Goal: Task Accomplishment & Management: Use online tool/utility

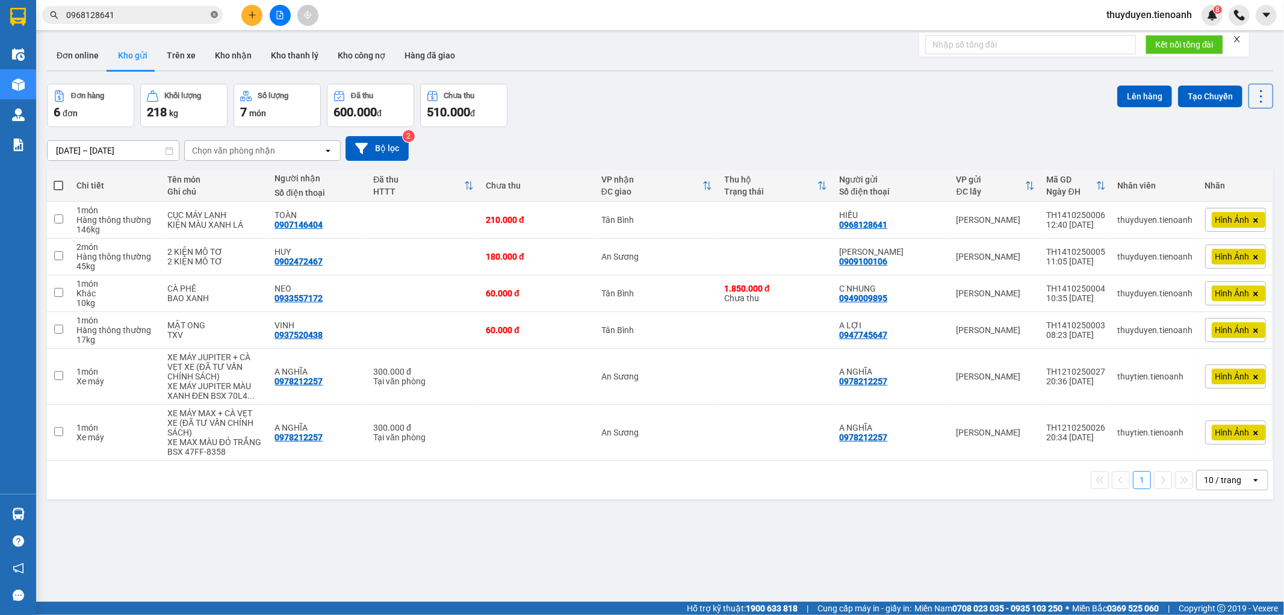
click at [214, 16] on icon "close-circle" at bounding box center [214, 14] width 7 height 7
click at [235, 55] on button "Kho nhận" at bounding box center [233, 55] width 56 height 29
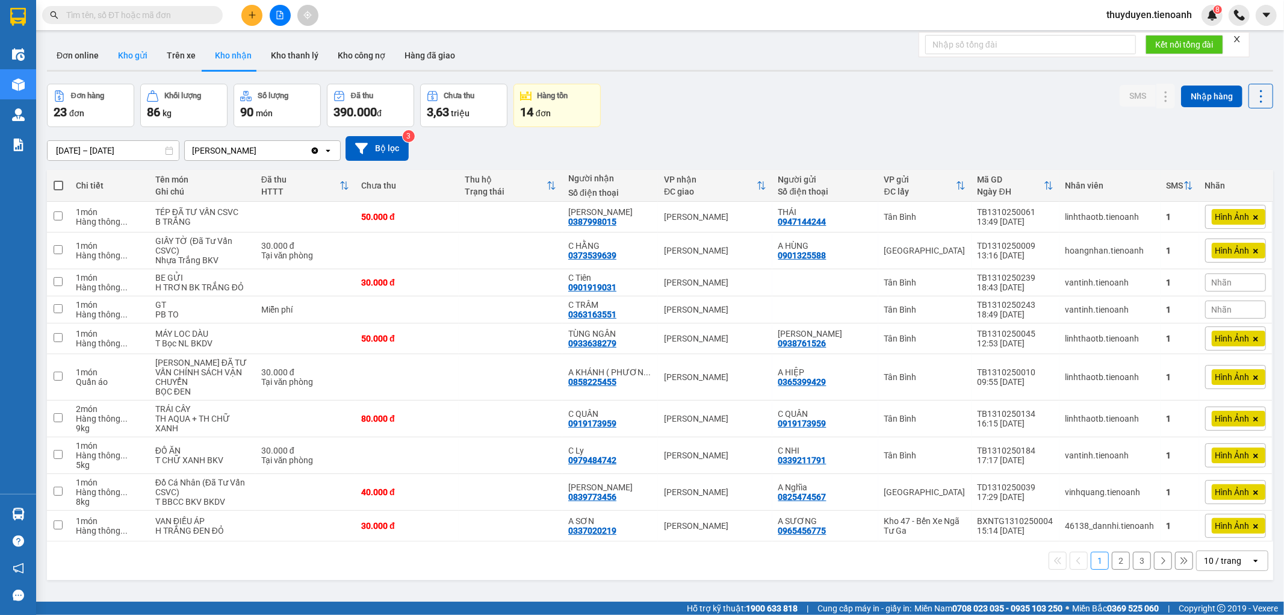
click at [131, 59] on button "Kho gửi" at bounding box center [132, 55] width 49 height 29
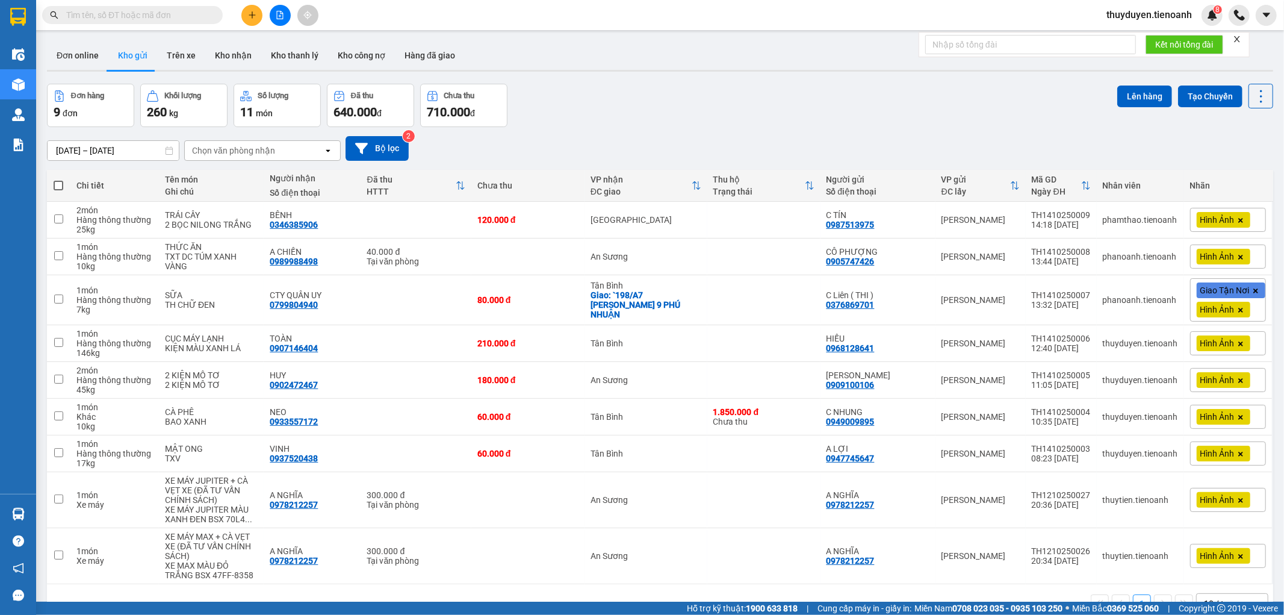
paste input "0909450964"
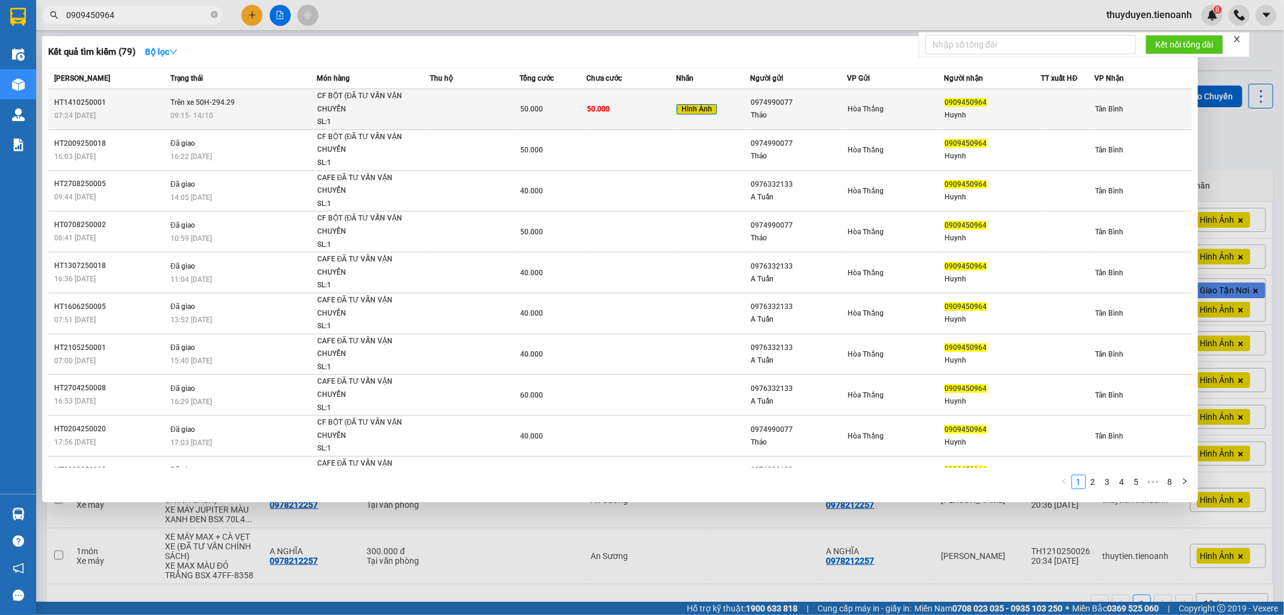
type input "0909450964"
click at [636, 114] on td "50.000" at bounding box center [631, 109] width 90 height 41
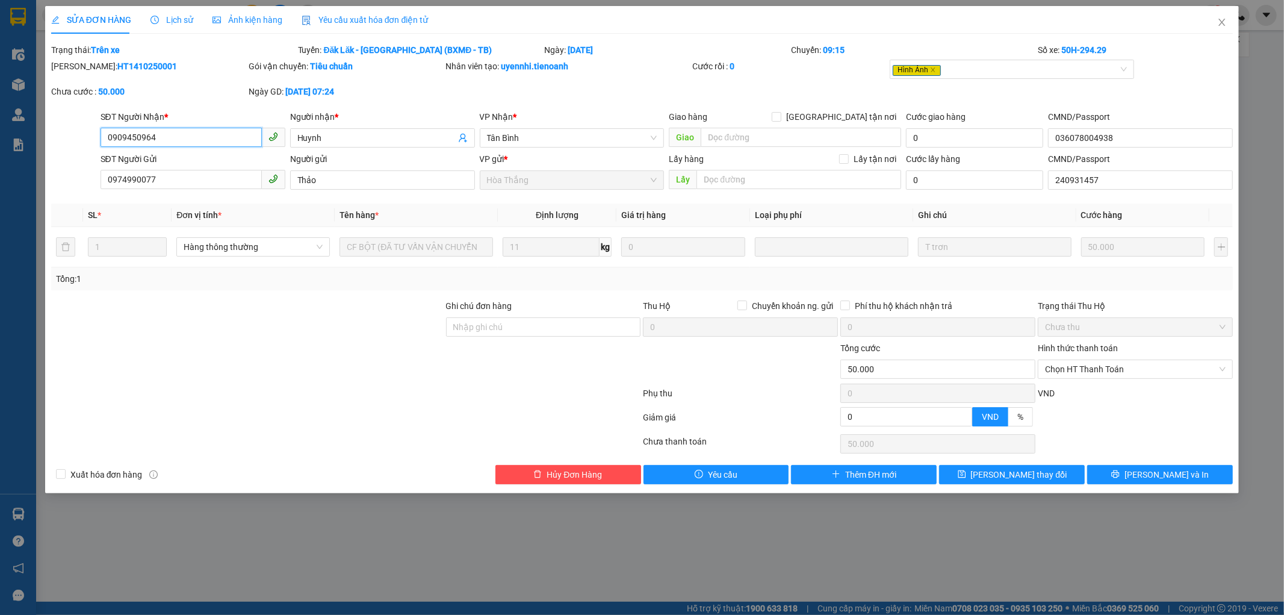
type input "0909450964"
type input "Huynh"
type input "036078004938"
type input "0974990077"
type input "Thảo"
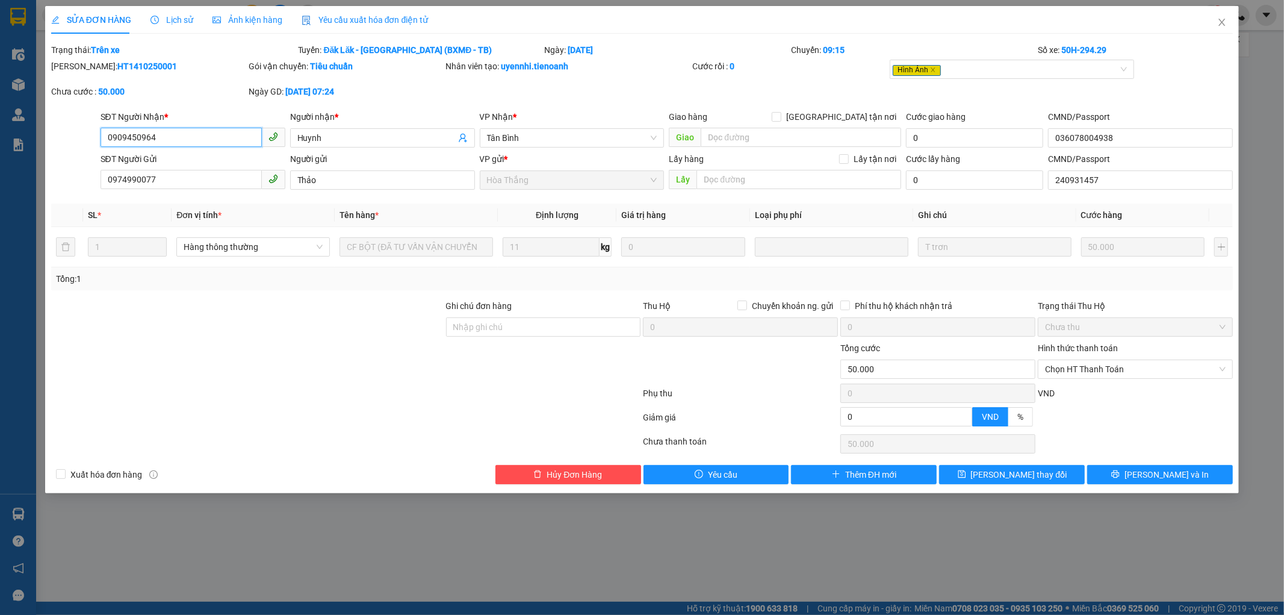
type input "240931457"
type input "0"
type input "50.000"
click at [1225, 27] on icon "close" at bounding box center [1222, 22] width 10 height 10
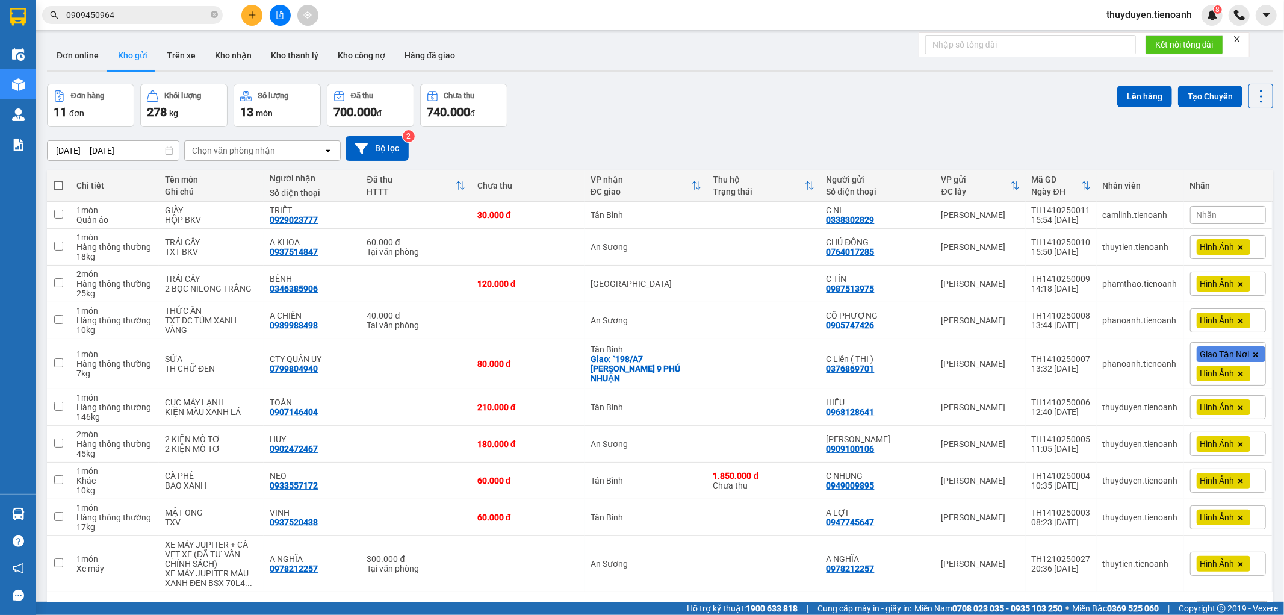
drag, startPoint x: 1240, startPoint y: 217, endPoint x: 1218, endPoint y: 226, distance: 23.7
click at [1219, 230] on tbody "1 món Quần áo GIÀY HỘP BKV TRIẾT 0929023777 30.000 đ [GEOGRAPHIC_DATA] NI 03383…" at bounding box center [660, 397] width 1226 height 390
click at [1222, 218] on icon at bounding box center [1225, 214] width 7 height 7
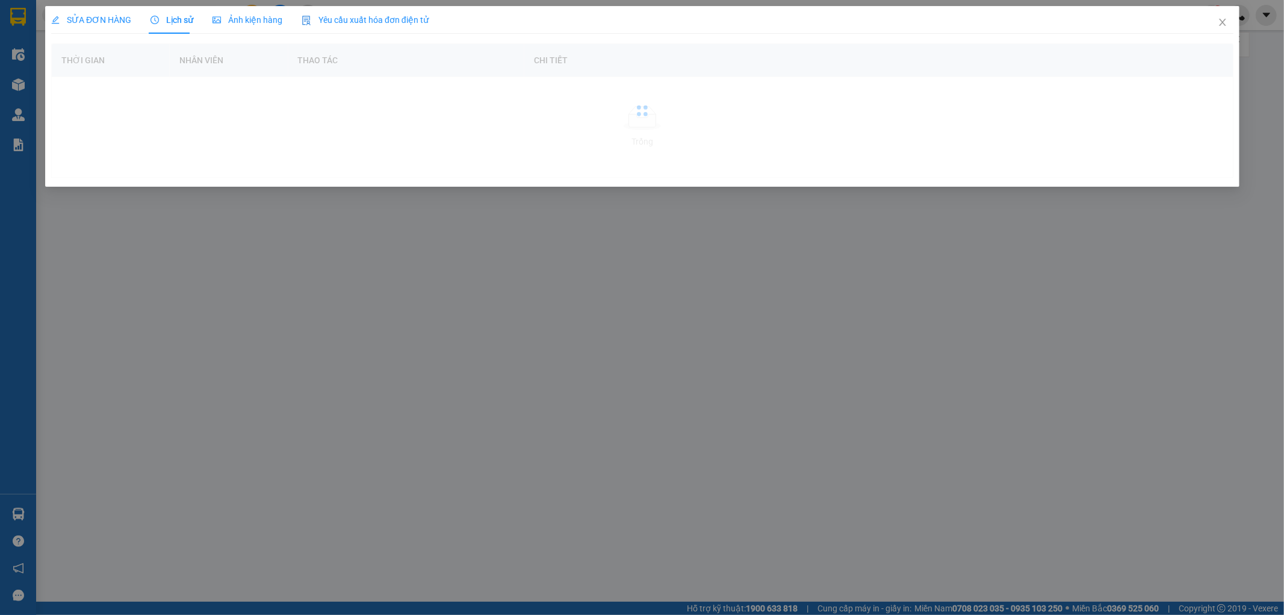
click at [1214, 219] on div "SỬA ĐƠN HÀNG Lịch sử Ảnh kiện hàng Yêu cầu xuất hóa đơn điện tử Thời gian Nhân …" at bounding box center [642, 307] width 1284 height 615
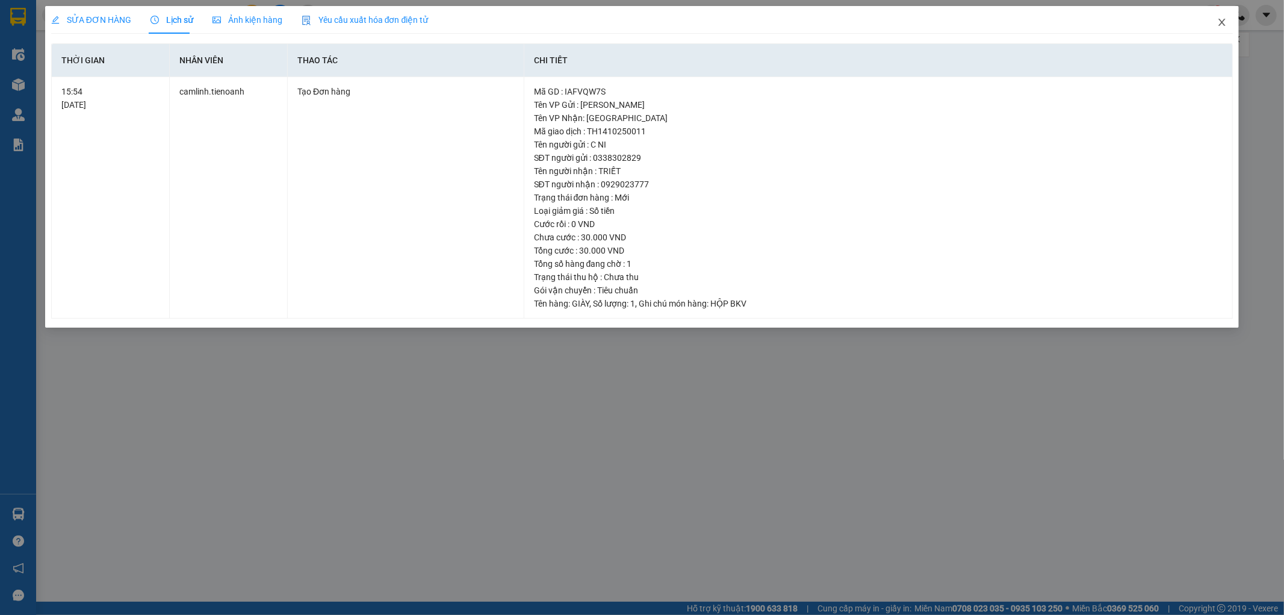
click at [1222, 26] on icon "close" at bounding box center [1222, 22] width 10 height 10
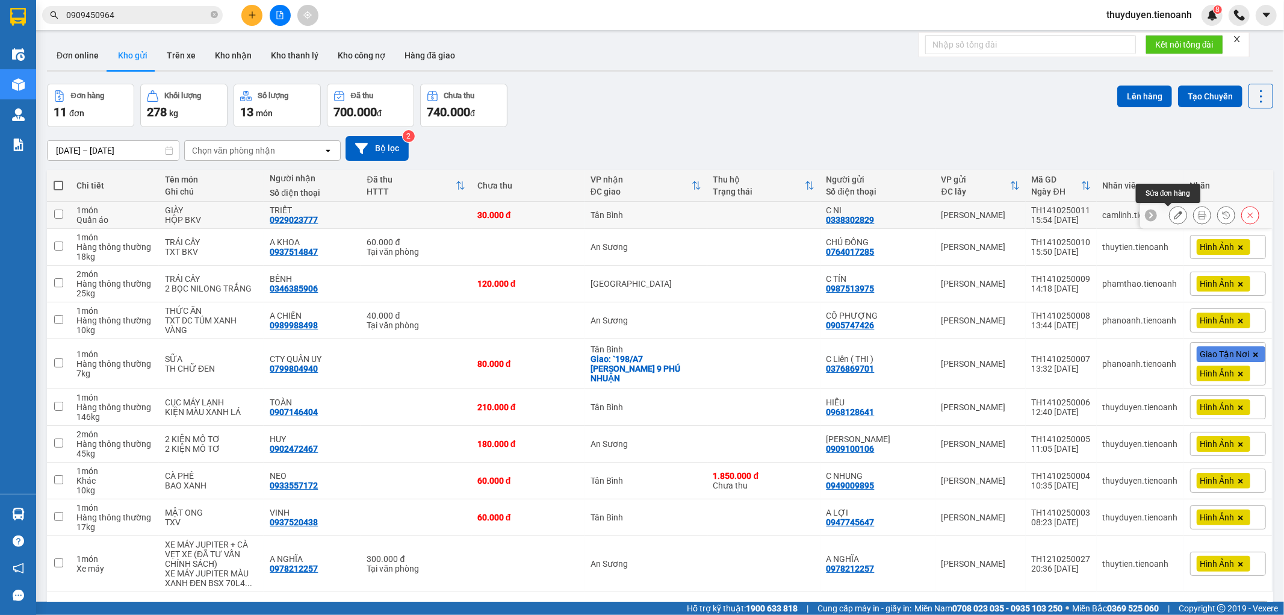
click at [1174, 217] on icon at bounding box center [1178, 215] width 8 height 8
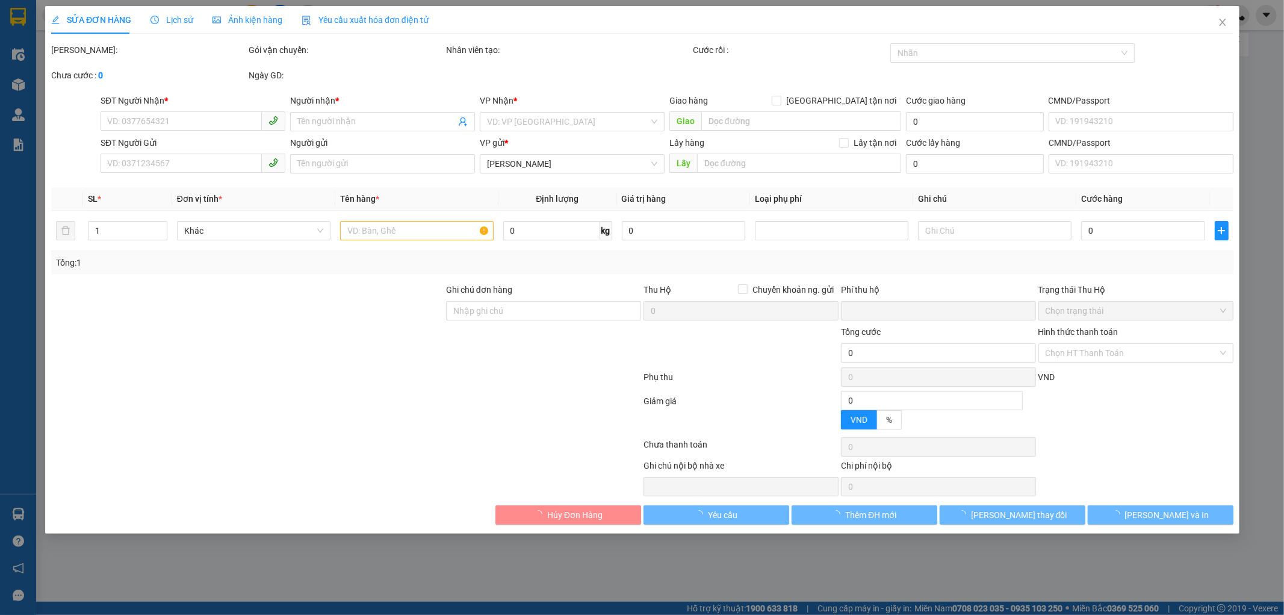
type input "0929023777"
type input "TRIẾT"
type input "0338302829"
type input "C NI"
type input "0"
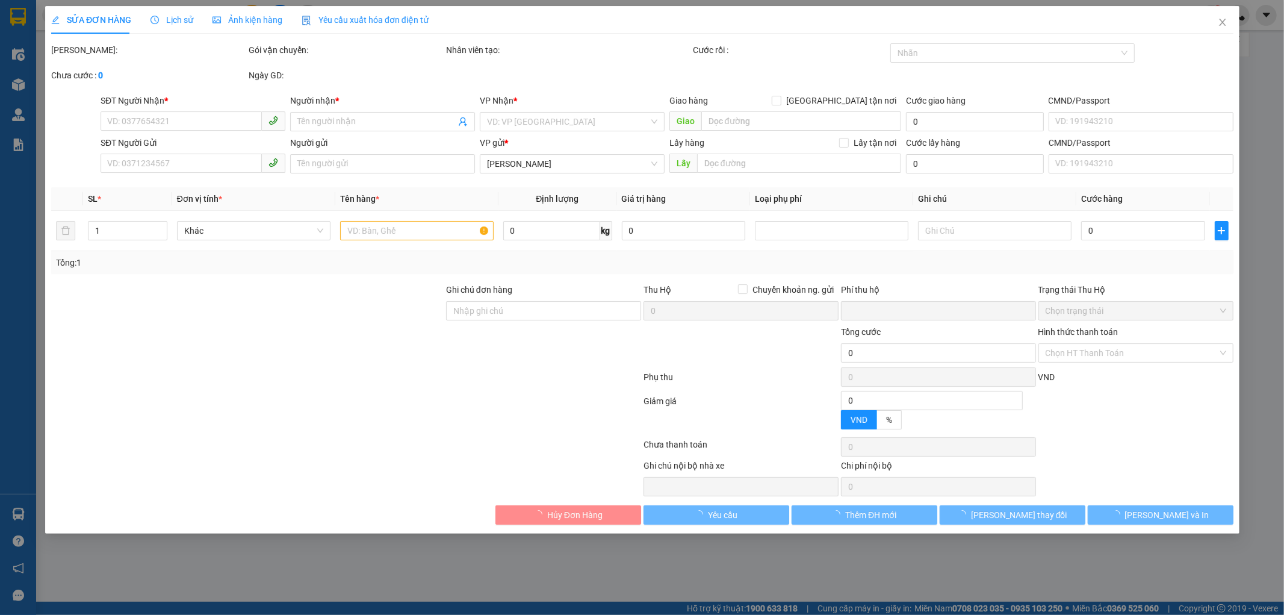
type input "30.000"
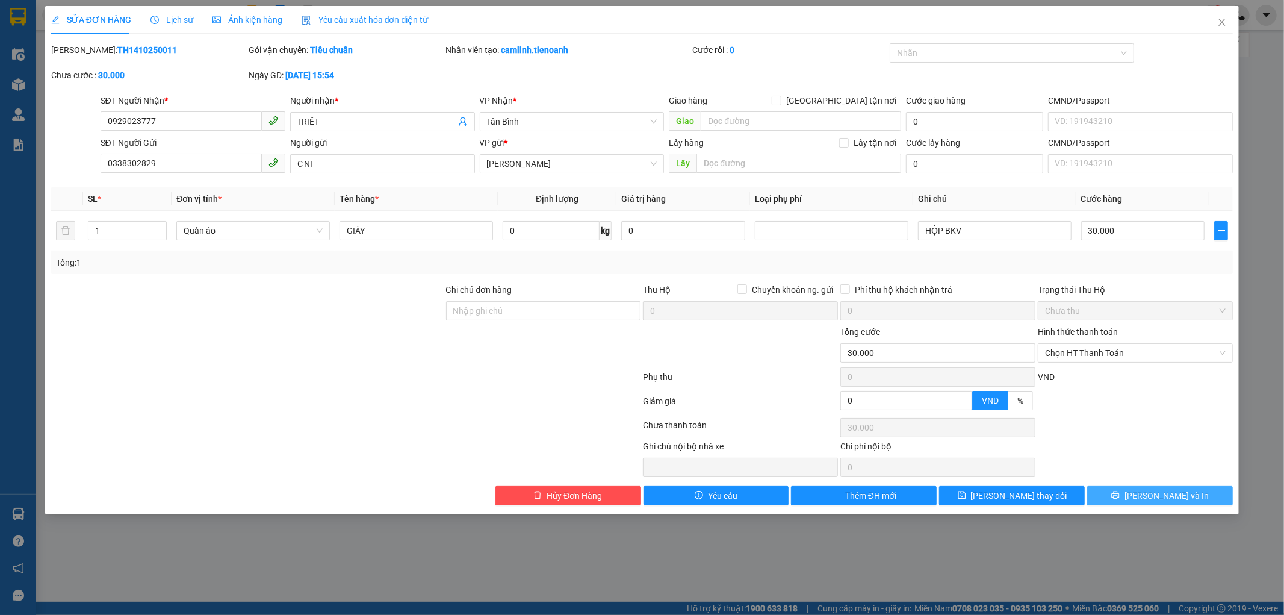
click at [1136, 491] on button "[PERSON_NAME] và In" at bounding box center [1160, 495] width 146 height 19
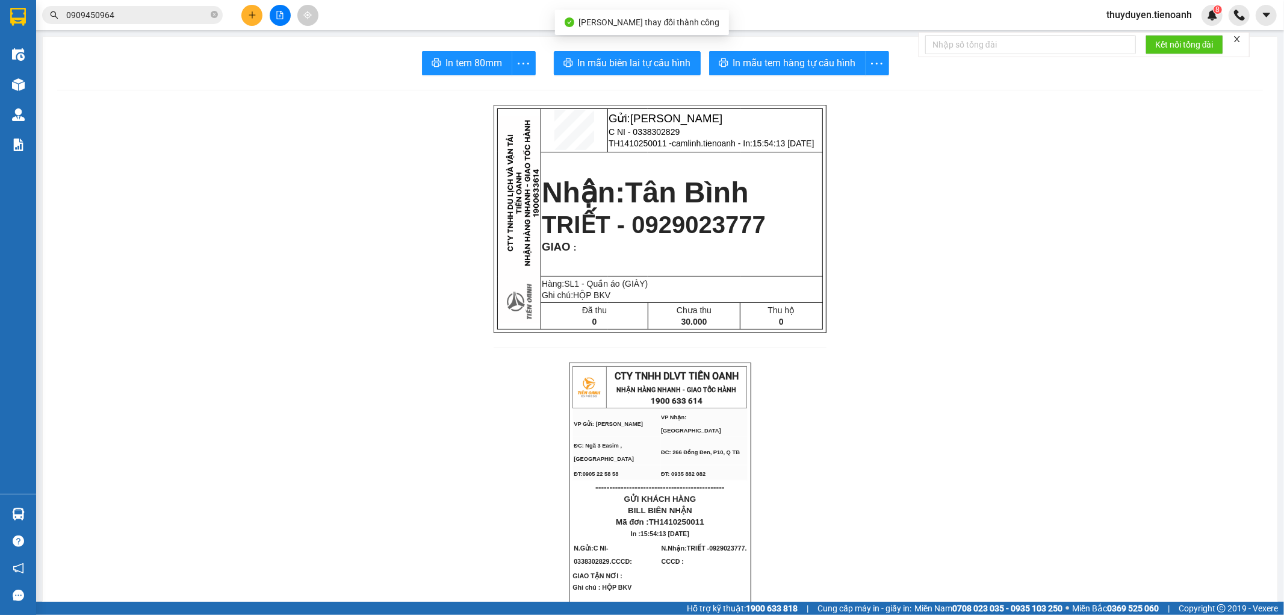
click at [642, 61] on span "In mẫu biên lai tự cấu hình" at bounding box center [634, 62] width 113 height 15
